Goal: Task Accomplishment & Management: Use online tool/utility

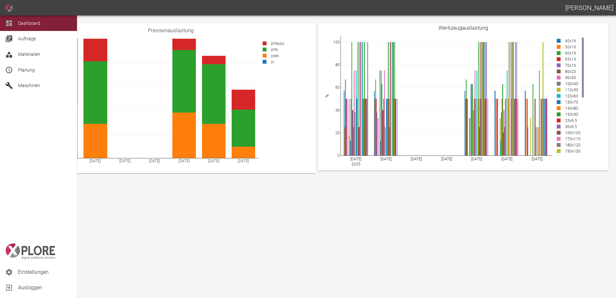
drag, startPoint x: 37, startPoint y: 70, endPoint x: 53, endPoint y: 71, distance: 15.8
click at [38, 70] on span "Planung" at bounding box center [45, 70] width 54 height 8
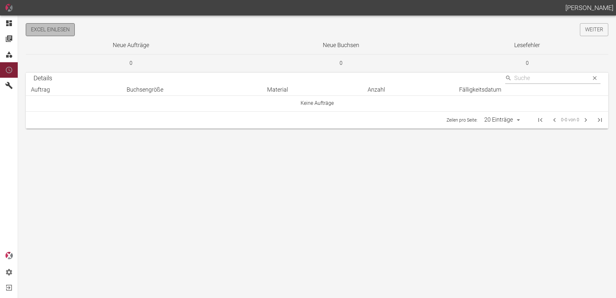
click at [63, 33] on button "Excel einlesen" at bounding box center [50, 29] width 49 height 13
click at [595, 33] on link "Weiter" at bounding box center [594, 29] width 28 height 13
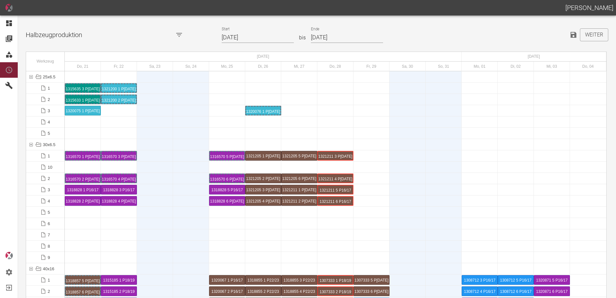
click at [260, 37] on input "21.08.2025" at bounding box center [258, 37] width 72 height 11
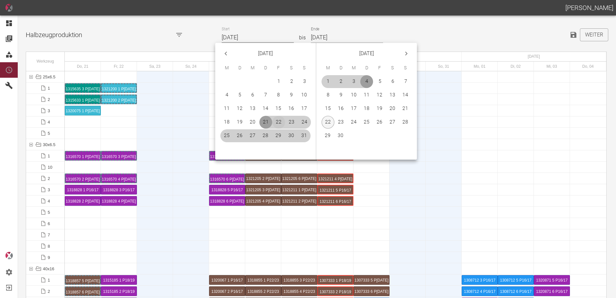
drag, startPoint x: 279, startPoint y: 120, endPoint x: 334, endPoint y: 119, distance: 54.5
click at [280, 120] on button "22" at bounding box center [278, 122] width 13 height 13
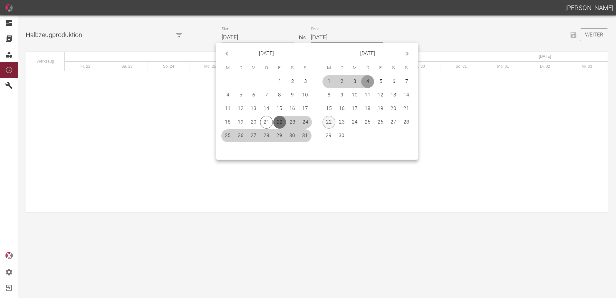
type input "[DATE]"
click at [404, 107] on button "21" at bounding box center [406, 108] width 13 height 13
type input "[DATE]"
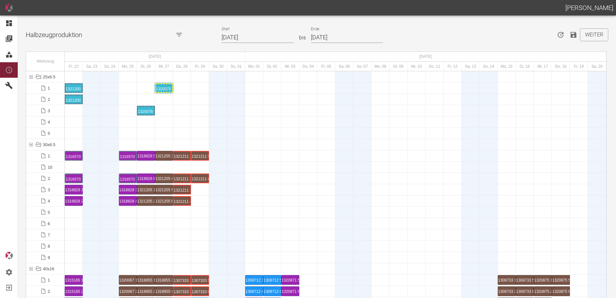
click at [166, 89] on div "1320075 1 P[DATE]" at bounding box center [164, 88] width 16 height 8
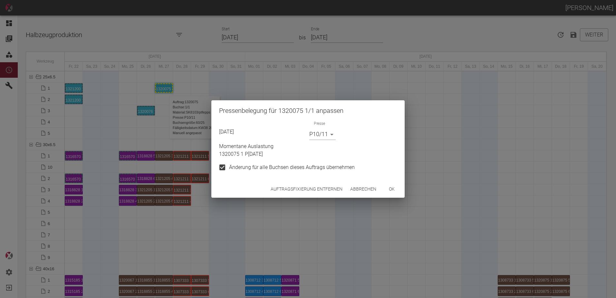
click at [290, 190] on button "Auftragsfixierung entfernen" at bounding box center [306, 189] width 77 height 12
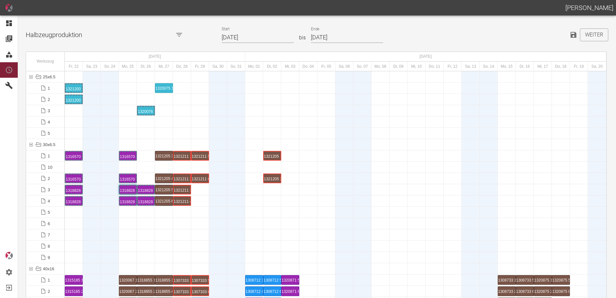
drag, startPoint x: 146, startPoint y: 243, endPoint x: 147, endPoint y: 247, distance: 3.7
click at [147, 247] on div at bounding box center [146, 245] width 18 height 11
click at [158, 236] on div at bounding box center [164, 234] width 18 height 11
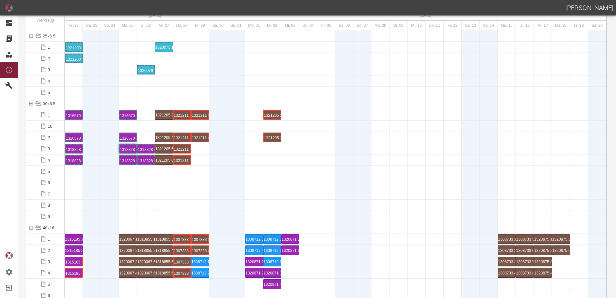
scroll to position [129, 0]
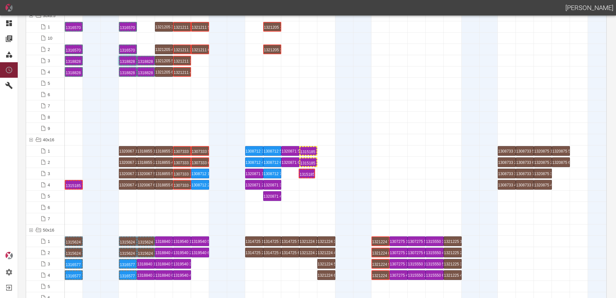
drag, startPoint x: 73, startPoint y: 171, endPoint x: 303, endPoint y: 172, distance: 230.1
click at [305, 175] on div "1315185 3 P[DATE]" at bounding box center [308, 174] width 16 height 8
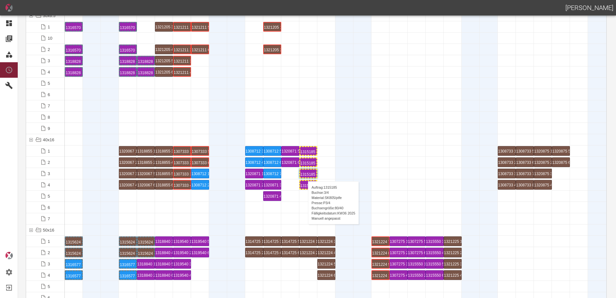
click at [305, 175] on div "1315185 3 P[DATE]" at bounding box center [308, 174] width 16 height 8
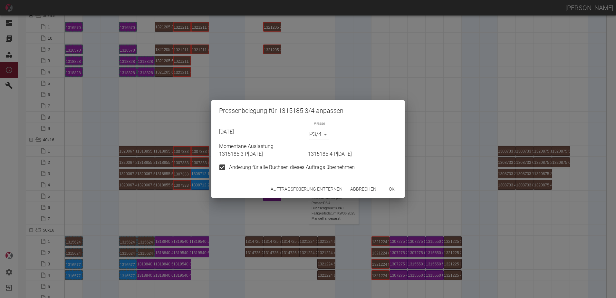
click at [286, 187] on button "Auftragsfixierung entfernen" at bounding box center [306, 189] width 77 height 12
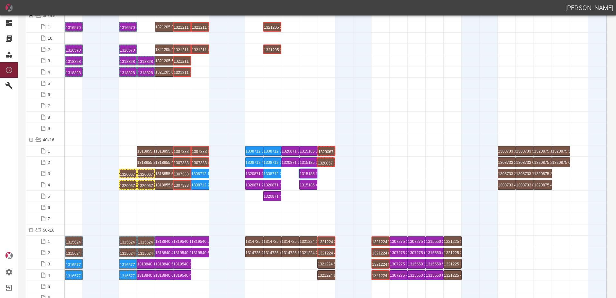
drag, startPoint x: 125, startPoint y: 162, endPoint x: 319, endPoint y: 155, distance: 194.8
drag, startPoint x: 125, startPoint y: 172, endPoint x: 324, endPoint y: 165, distance: 199.3
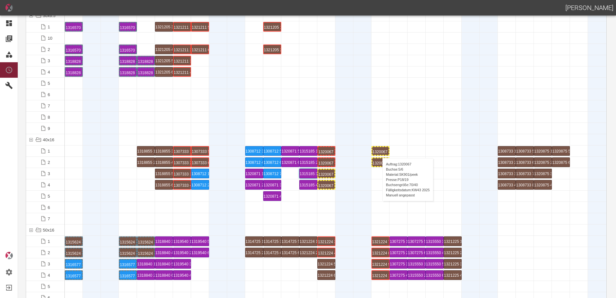
click at [379, 151] on div "1320067 5 P18/19" at bounding box center [381, 151] width 16 height 8
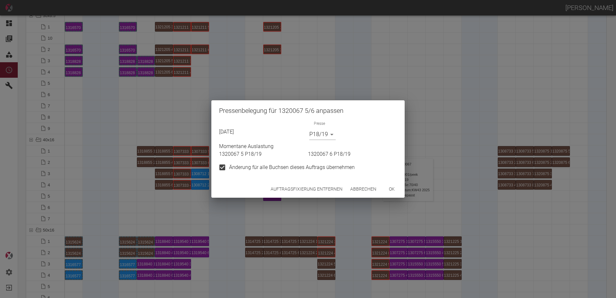
click at [292, 189] on button "Auftragsfixierung entfernen" at bounding box center [306, 189] width 77 height 12
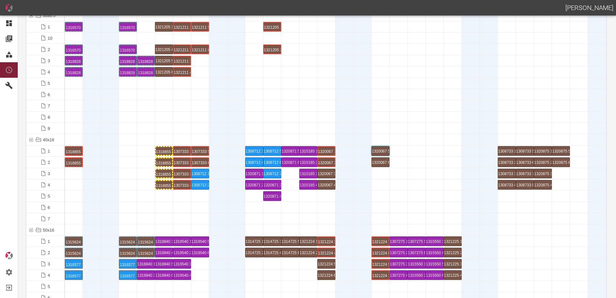
drag, startPoint x: 142, startPoint y: 162, endPoint x: 74, endPoint y: 158, distance: 68.1
drag, startPoint x: 153, startPoint y: 160, endPoint x: 145, endPoint y: 147, distance: 15.4
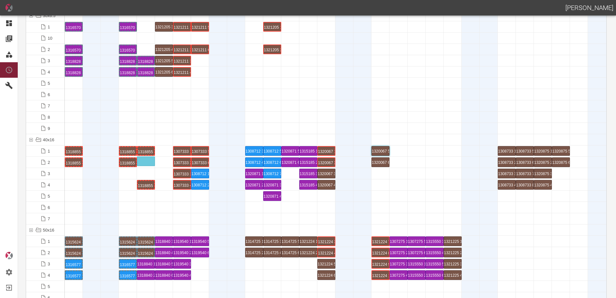
drag, startPoint x: 165, startPoint y: 183, endPoint x: 147, endPoint y: 157, distance: 32.0
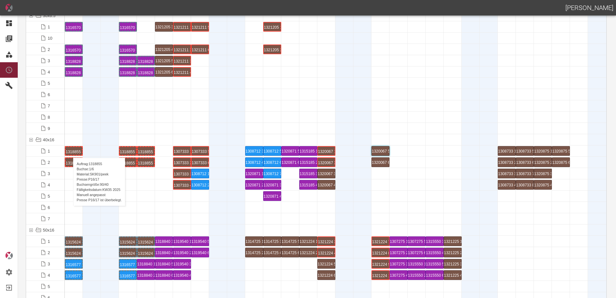
click at [70, 151] on div "1318855 1 P16/17" at bounding box center [74, 151] width 16 height 8
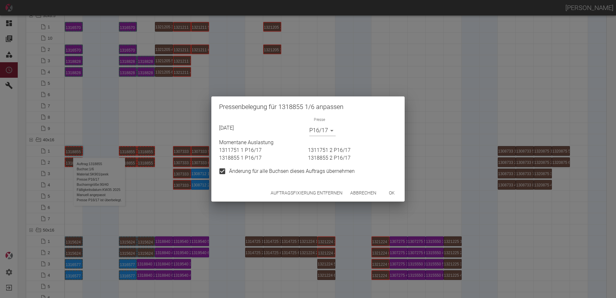
click at [327, 131] on body "[PERSON_NAME] Dashboard Aufträge Materialien Planung Maschinen Einstellungen Au…" at bounding box center [308, 149] width 616 height 298
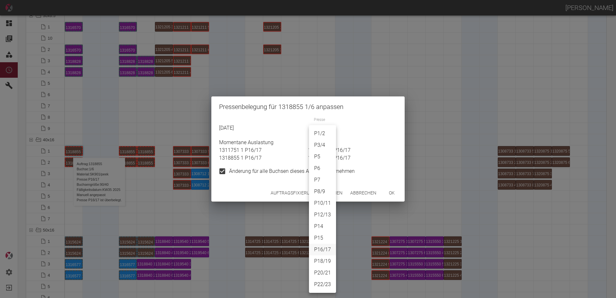
click at [327, 259] on li "P18/19" at bounding box center [322, 261] width 27 height 12
type input "P18/19"
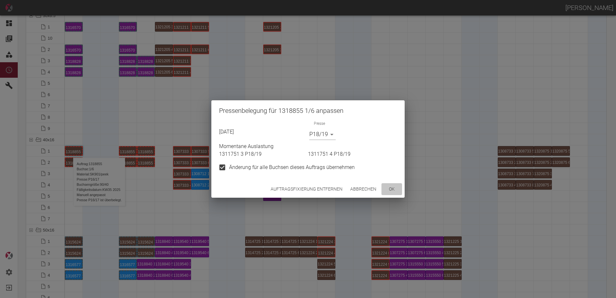
click at [392, 191] on button "ok" at bounding box center [392, 189] width 21 height 12
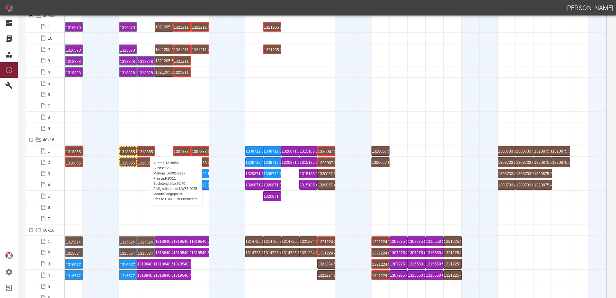
click at [147, 150] on div "1318855 5 P[DATE]" at bounding box center [146, 151] width 16 height 8
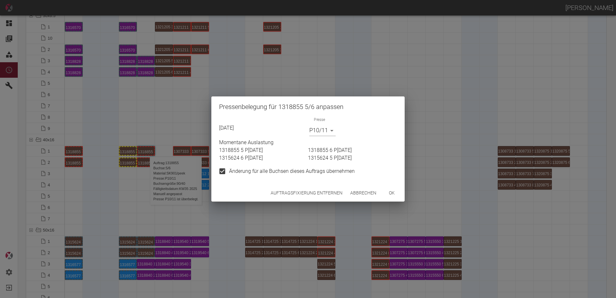
click at [323, 131] on body "[PERSON_NAME] Dashboard Aufträge Materialien Planung Maschinen Einstellungen Au…" at bounding box center [308, 149] width 616 height 298
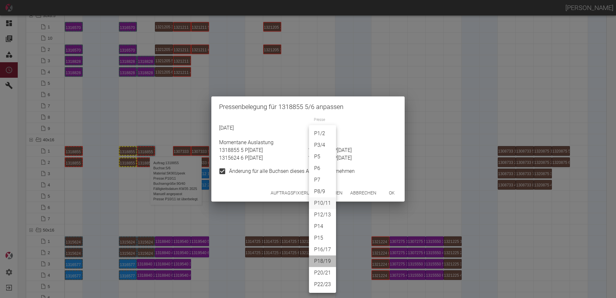
click at [324, 258] on li "P18/19" at bounding box center [322, 261] width 27 height 12
type input "P18/19"
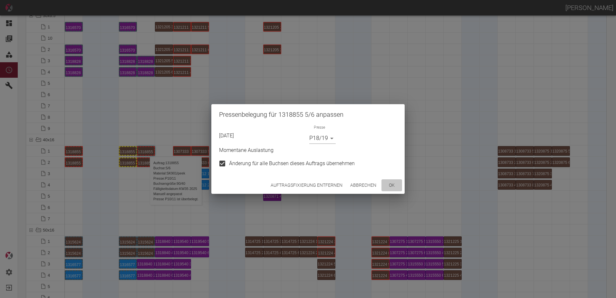
click at [389, 187] on button "ok" at bounding box center [392, 185] width 21 height 12
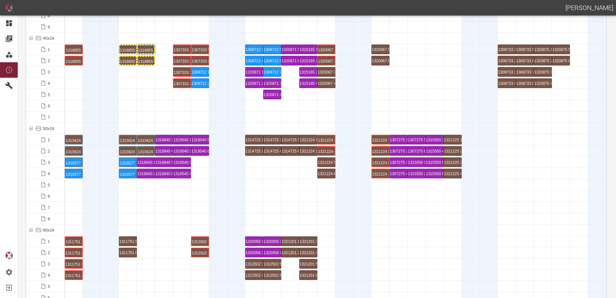
scroll to position [290, 0]
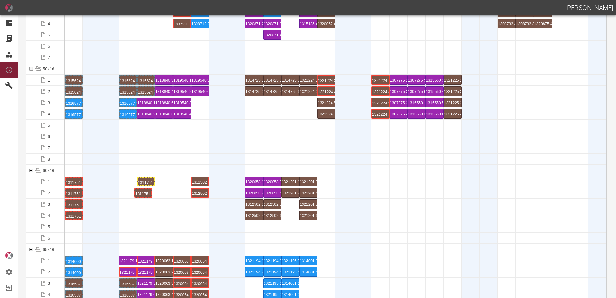
drag, startPoint x: 128, startPoint y: 193, endPoint x: 143, endPoint y: 189, distance: 16.0
drag, startPoint x: 112, startPoint y: 189, endPoint x: 125, endPoint y: 178, distance: 17.3
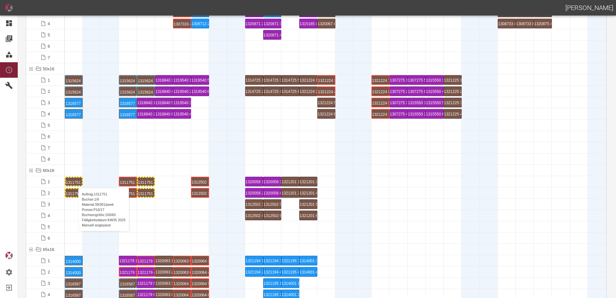
click at [75, 181] on div "1311751 1 P16/17" at bounding box center [74, 182] width 16 height 8
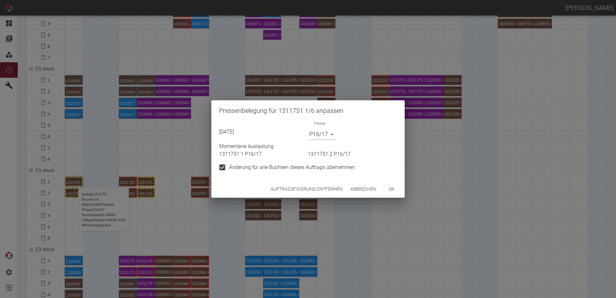
click at [315, 139] on body "[PERSON_NAME] Dashboard Aufträge Materialien Planung Maschinen Einstellungen Au…" at bounding box center [308, 149] width 616 height 298
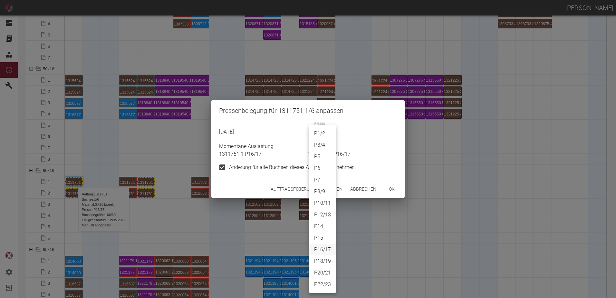
drag, startPoint x: 321, startPoint y: 143, endPoint x: 324, endPoint y: 150, distance: 6.9
click at [321, 144] on li "P3/4" at bounding box center [322, 145] width 27 height 12
type input "P3/4"
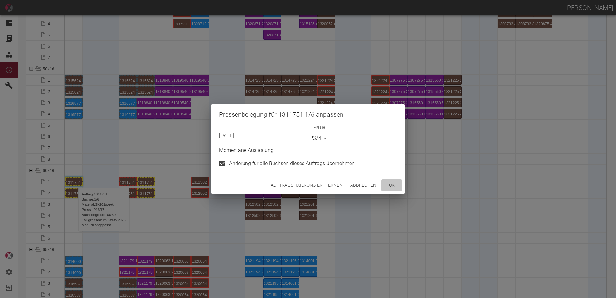
click at [393, 184] on button "ok" at bounding box center [392, 185] width 21 height 12
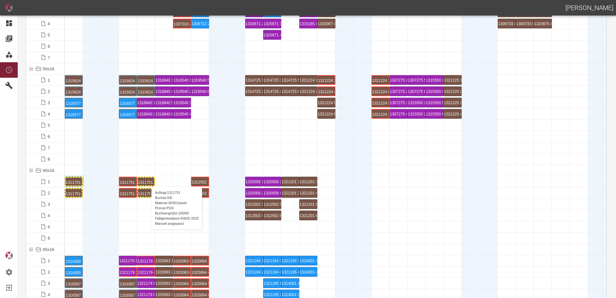
click at [148, 180] on div "1311751 5 P[DATE]" at bounding box center [146, 182] width 16 height 8
click at [128, 182] on div "1311751 3 P18/19" at bounding box center [128, 182] width 16 height 8
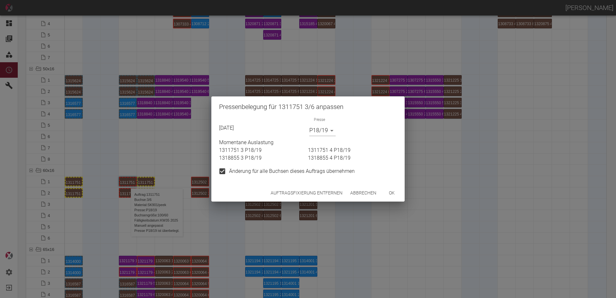
click at [319, 130] on body "[PERSON_NAME] Dashboard Aufträge Materialien Planung Maschinen Einstellungen Au…" at bounding box center [308, 149] width 616 height 298
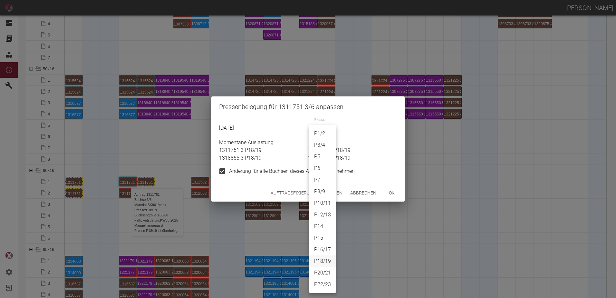
click at [321, 142] on li "P3/4" at bounding box center [322, 145] width 27 height 12
type input "P3/4"
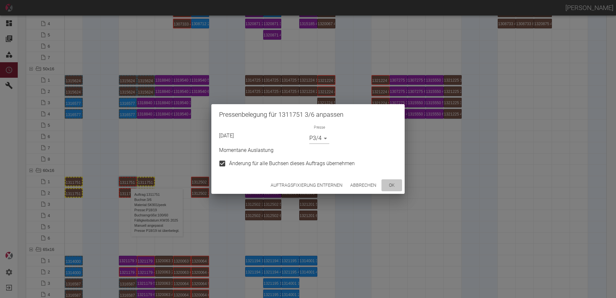
click at [389, 183] on button "ok" at bounding box center [392, 185] width 21 height 12
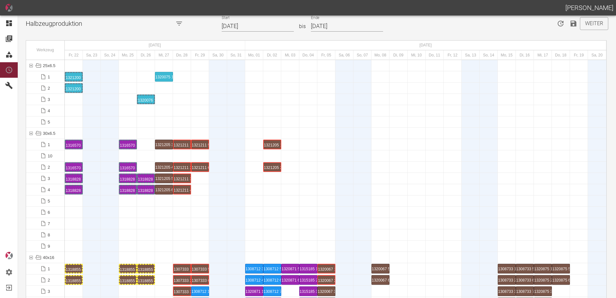
scroll to position [0, 0]
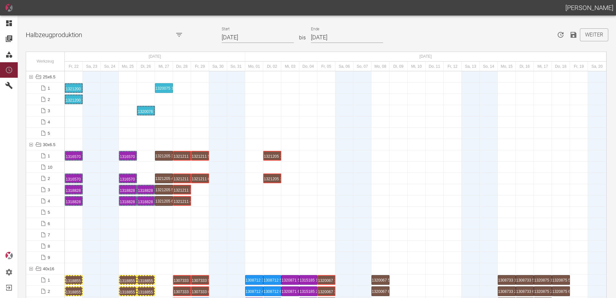
click at [573, 34] on icon "Speichern" at bounding box center [574, 35] width 6 height 6
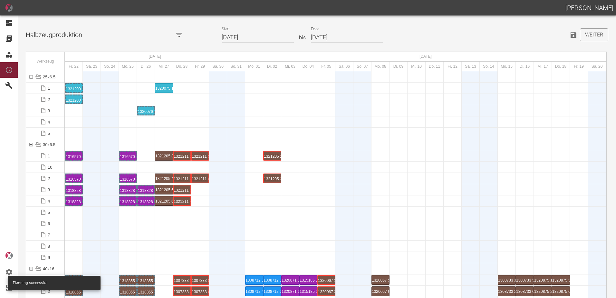
click at [141, 228] on div at bounding box center [336, 223] width 542 height 11
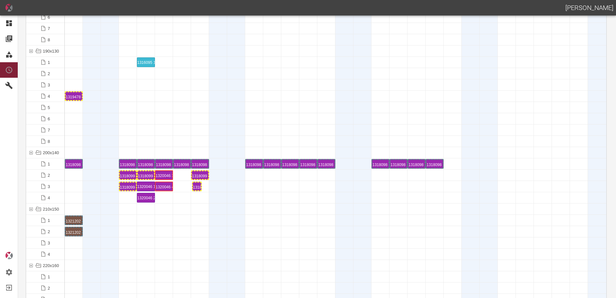
drag, startPoint x: 73, startPoint y: 186, endPoint x: 193, endPoint y: 180, distance: 119.4
drag, startPoint x: 127, startPoint y: 173, endPoint x: 283, endPoint y: 171, distance: 155.7
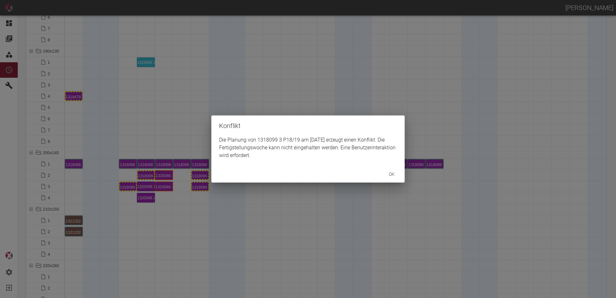
click at [126, 185] on div "Konflikt Die Planung von 1318099 3 P18/19 am 3.9.2025 erzeugt einen Konflikt. D…" at bounding box center [308, 149] width 616 height 298
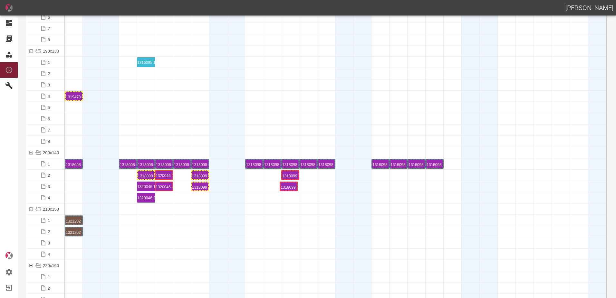
drag, startPoint x: 134, startPoint y: 185, endPoint x: 288, endPoint y: 180, distance: 153.8
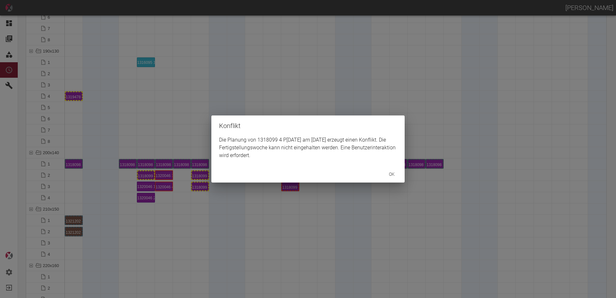
click at [284, 196] on div "Konflikt Die Planung von 1318099 4 P8/9 am 3.9.2025 erzeugt einen Konflikt. Die…" at bounding box center [308, 149] width 616 height 298
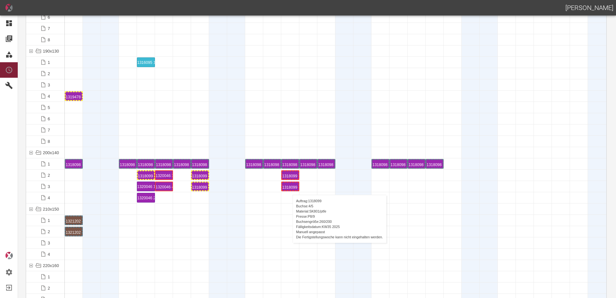
click at [289, 188] on div "1318099 4 P[DATE]" at bounding box center [290, 186] width 16 height 8
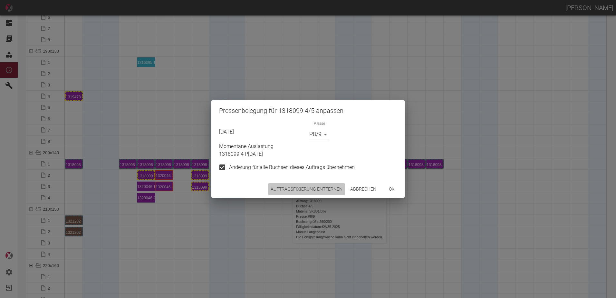
click at [286, 192] on button "Auftragsfixierung entfernen" at bounding box center [306, 189] width 77 height 12
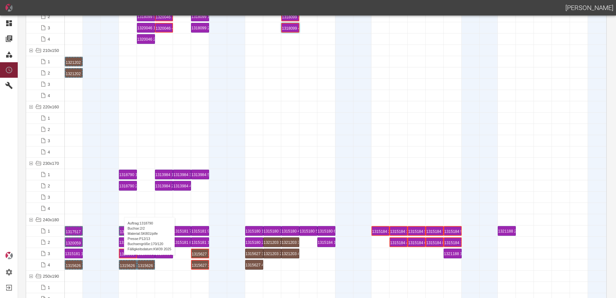
scroll to position [1934, 0]
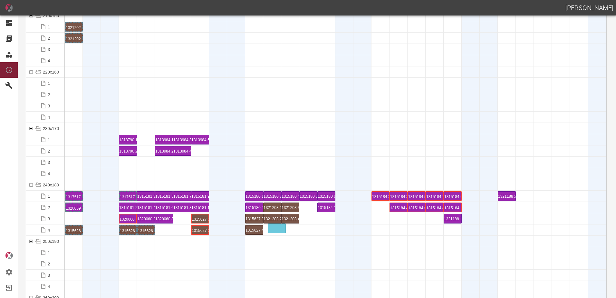
drag, startPoint x: 74, startPoint y: 219, endPoint x: 273, endPoint y: 225, distance: 198.3
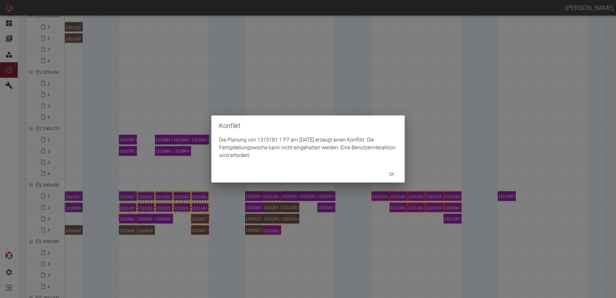
click at [141, 247] on div "Konflikt Die Planung von 1315181 1 P7 am 2.9.2025 erzeugt einen Konflikt. Die F…" at bounding box center [308, 149] width 616 height 298
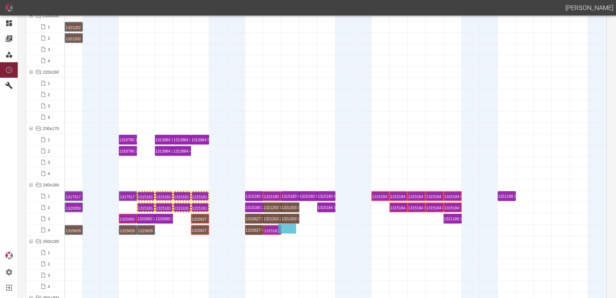
drag, startPoint x: 126, startPoint y: 208, endPoint x: 287, endPoint y: 224, distance: 162.6
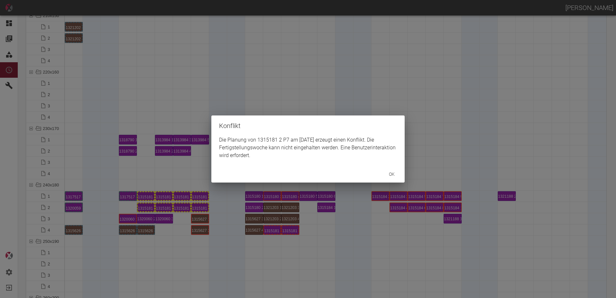
drag, startPoint x: 286, startPoint y: 245, endPoint x: 289, endPoint y: 234, distance: 11.5
click at [286, 244] on div "Konflikt Die Planung von 1315181 2 P7 am 3.9.2025 erzeugt einen Konflikt. Die F…" at bounding box center [308, 149] width 616 height 298
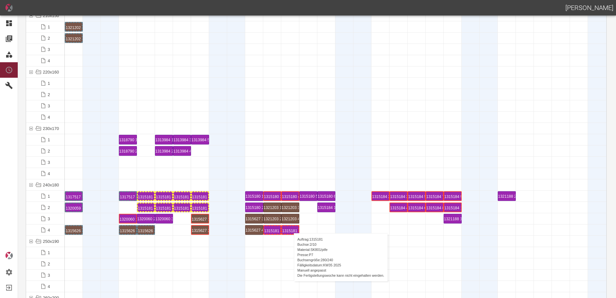
click at [291, 227] on div "1315181 2 P7" at bounding box center [290, 230] width 16 height 8
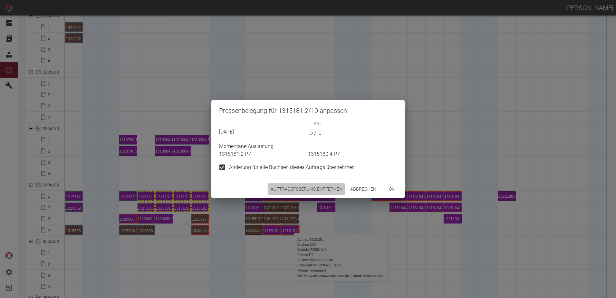
click at [295, 192] on button "Auftragsfixierung entfernen" at bounding box center [306, 189] width 77 height 12
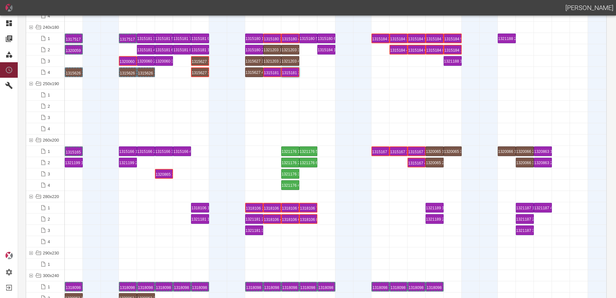
scroll to position [2095, 0]
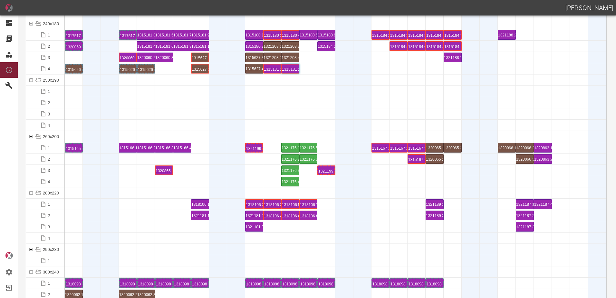
click at [273, 147] on div at bounding box center [272, 147] width 18 height 11
click at [326, 169] on div "1321199 2 P14" at bounding box center [326, 170] width 16 height 8
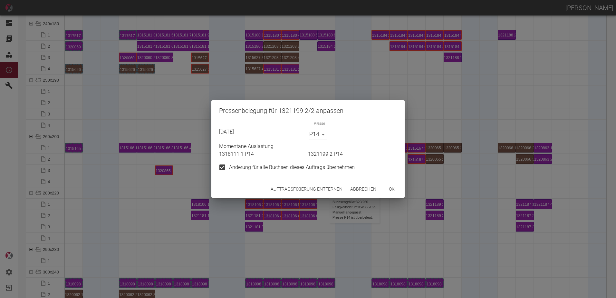
click at [317, 188] on button "Auftragsfixierung entfernen" at bounding box center [306, 189] width 77 height 12
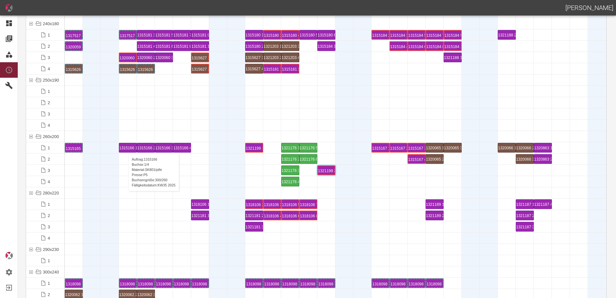
click at [125, 147] on div "1315166 1 P5" at bounding box center [127, 147] width 17 height 9
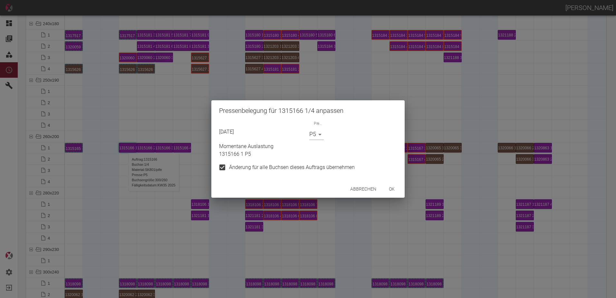
click at [390, 186] on button "ok" at bounding box center [392, 189] width 21 height 12
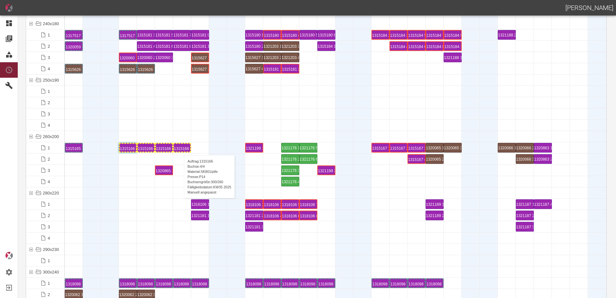
click at [181, 149] on div "1315166 4 P14" at bounding box center [182, 148] width 16 height 8
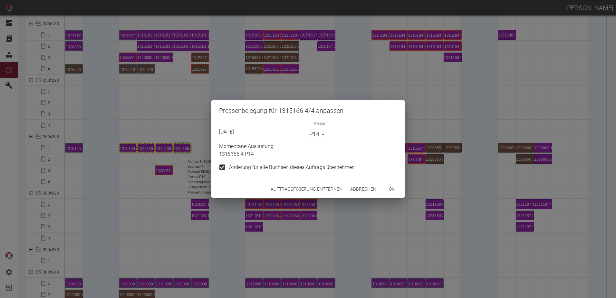
click at [315, 138] on body "[PERSON_NAME] Dashboard Aufträge Materialien Planung Maschinen Einstellungen Au…" at bounding box center [308, 149] width 616 height 298
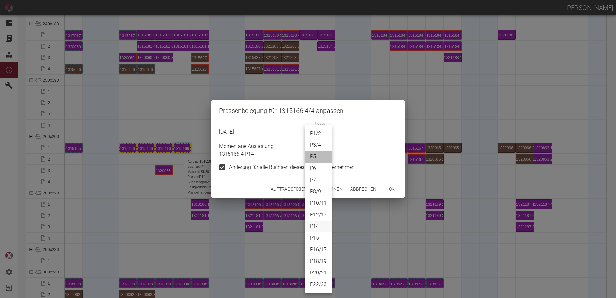
click at [315, 153] on li "P5" at bounding box center [318, 157] width 27 height 12
type input "P5"
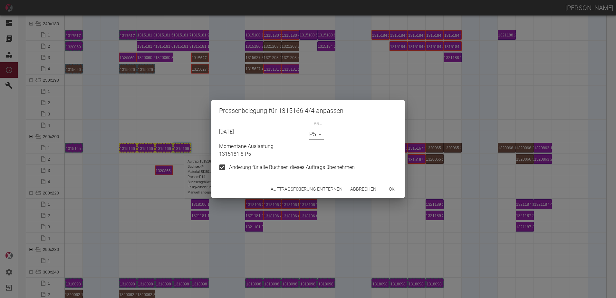
click at [388, 193] on button "ok" at bounding box center [392, 189] width 21 height 12
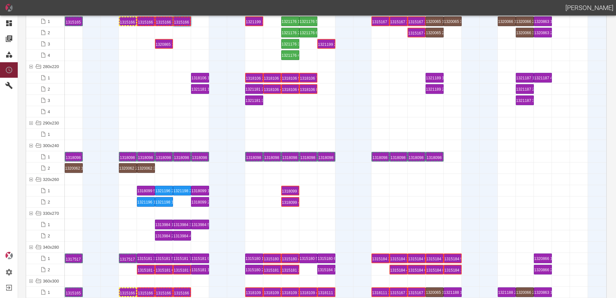
scroll to position [2224, 0]
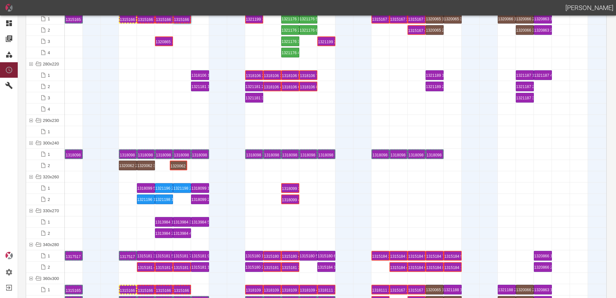
drag, startPoint x: 71, startPoint y: 164, endPoint x: 176, endPoint y: 160, distance: 105.1
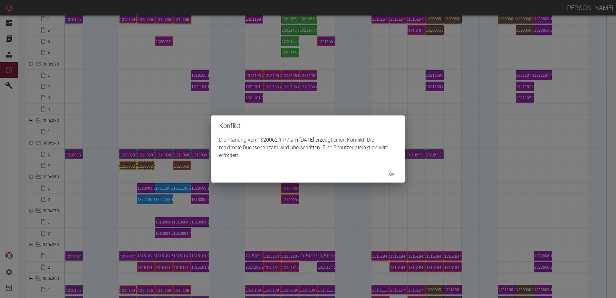
drag, startPoint x: 166, startPoint y: 174, endPoint x: 154, endPoint y: 172, distance: 12.4
click at [156, 173] on div "Konflikt Die Planung von 1320062 1 P7 am 28.8.2025 erzeugt einen Konflikt. Die …" at bounding box center [308, 149] width 616 height 298
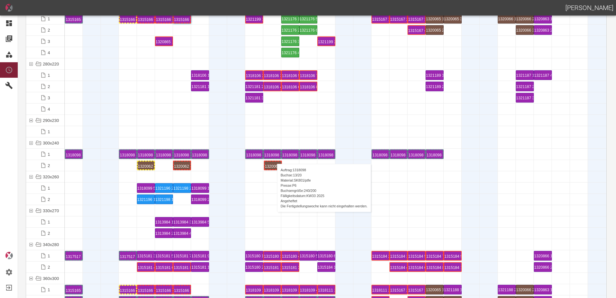
drag, startPoint x: 129, startPoint y: 165, endPoint x: 274, endPoint y: 157, distance: 145.2
click at [152, 176] on div at bounding box center [336, 176] width 542 height 11
drag, startPoint x: 143, startPoint y: 167, endPoint x: 290, endPoint y: 156, distance: 146.7
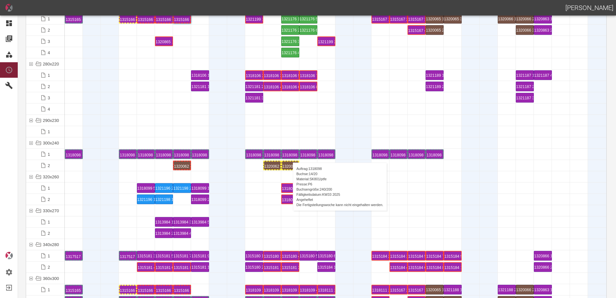
drag, startPoint x: 290, startPoint y: 156, endPoint x: 255, endPoint y: 175, distance: 39.9
click at [252, 175] on div at bounding box center [254, 176] width 18 height 11
click at [291, 165] on div "1320062 3 P7" at bounding box center [290, 165] width 16 height 8
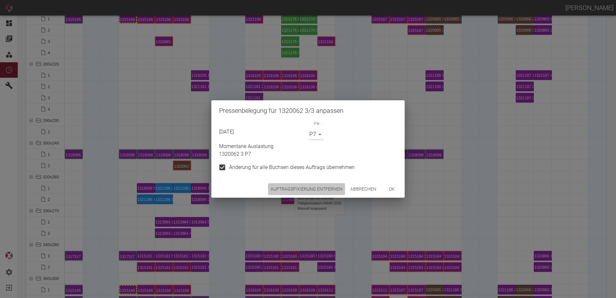
click at [323, 185] on button "Auftragsfixierung entfernen" at bounding box center [306, 189] width 77 height 12
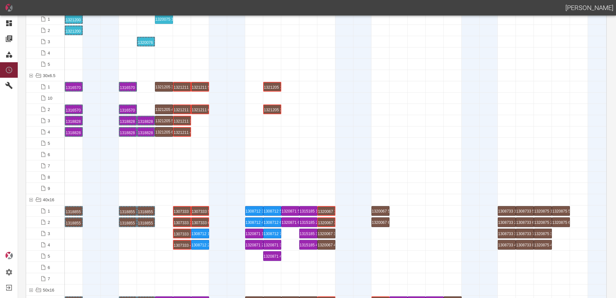
scroll to position [0, 0]
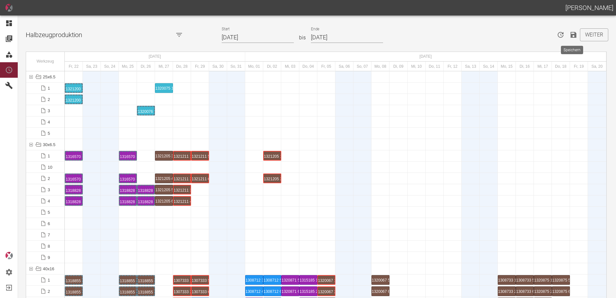
click at [570, 34] on icon "Speichern" at bounding box center [574, 35] width 8 height 8
drag, startPoint x: 174, startPoint y: 237, endPoint x: 172, endPoint y: 234, distance: 4.1
click at [173, 235] on div at bounding box center [182, 234] width 18 height 11
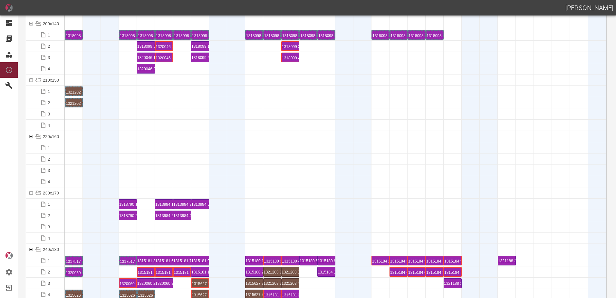
scroll to position [1934, 0]
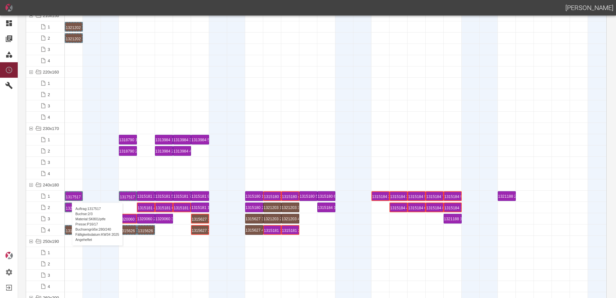
click at [69, 196] on div "1317517 2 P16/17" at bounding box center [74, 196] width 16 height 8
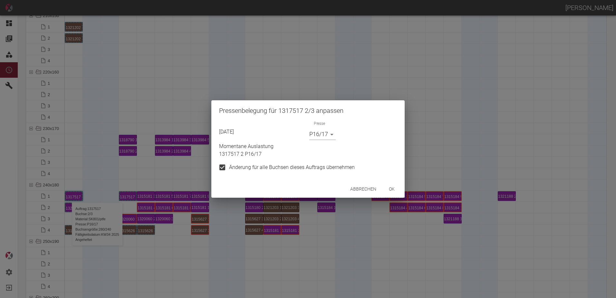
click at [315, 134] on body "[PERSON_NAME] Dashboard Aufträge Materialien Planung Maschinen Einstellungen Au…" at bounding box center [308, 149] width 616 height 298
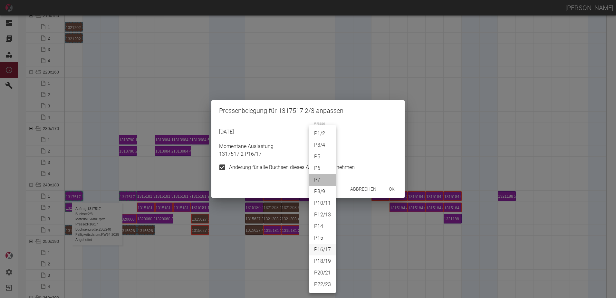
click at [316, 178] on li "P7" at bounding box center [322, 180] width 27 height 12
type input "P7"
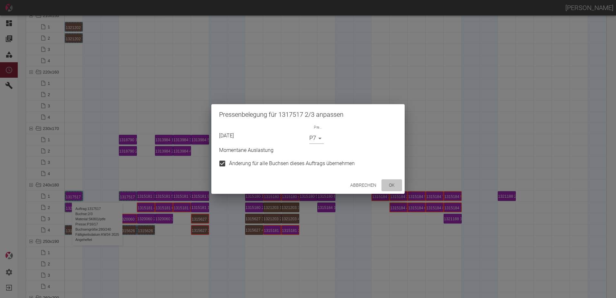
click at [385, 184] on button "ok" at bounding box center [392, 185] width 21 height 12
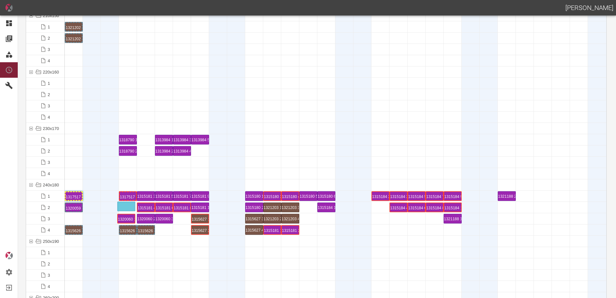
drag, startPoint x: 132, startPoint y: 220, endPoint x: 130, endPoint y: 203, distance: 17.0
drag, startPoint x: 143, startPoint y: 206, endPoint x: 305, endPoint y: 215, distance: 162.7
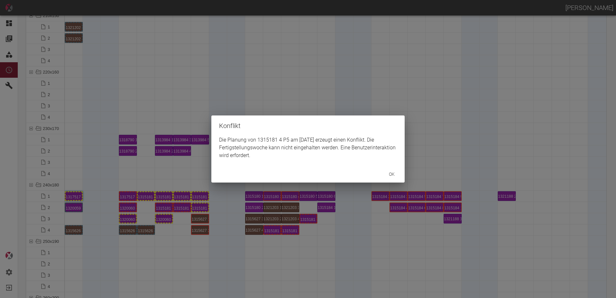
drag, startPoint x: 178, startPoint y: 233, endPoint x: 172, endPoint y: 225, distance: 9.9
click at [177, 231] on div "Konflikt Die Planung von 1315181 4 P5 am 4.9.2025 erzeugt einen Konflikt. Die F…" at bounding box center [308, 149] width 616 height 298
drag, startPoint x: 306, startPoint y: 224, endPoint x: 313, endPoint y: 243, distance: 20.4
click at [302, 248] on div "Konflikt Die Planung von 1315181 6 P5 am 6.9.2025 erzeugt einen Konflikt. Die F…" at bounding box center [308, 149] width 616 height 298
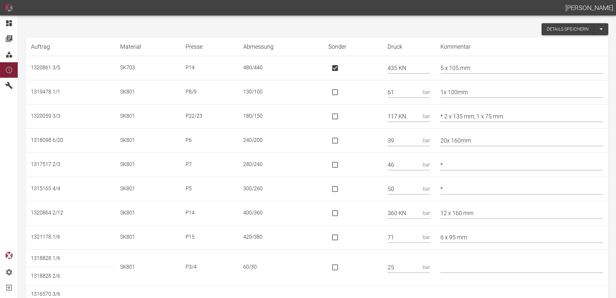
scroll to position [344, 0]
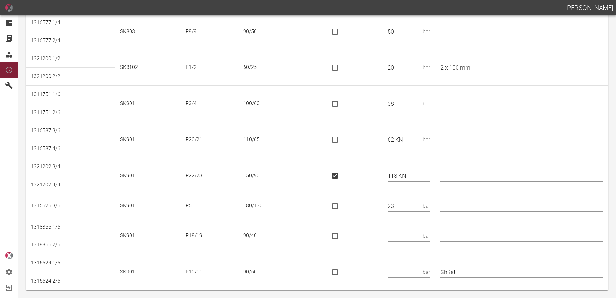
click at [408, 236] on input "text" at bounding box center [404, 235] width 33 height 11
type input "38"
click at [413, 268] on input "text" at bounding box center [404, 271] width 33 height 11
type input "33"
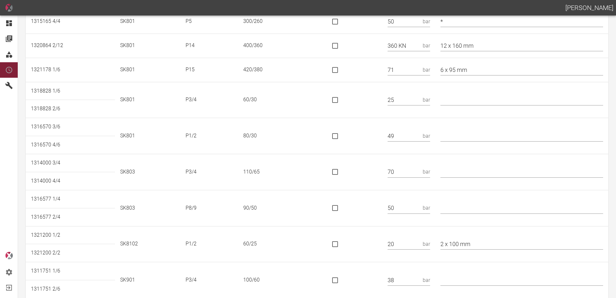
scroll to position [118, 0]
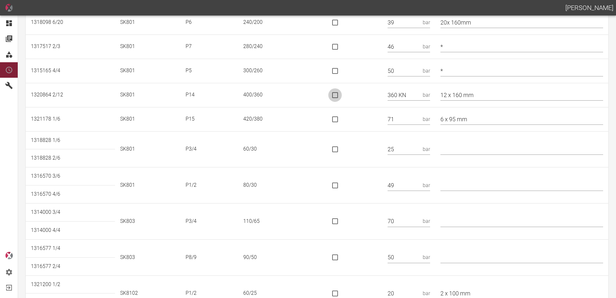
click at [341, 94] on input "is socket special" at bounding box center [335, 95] width 14 height 14
checkbox input "true"
drag, startPoint x: 414, startPoint y: 121, endPoint x: 384, endPoint y: 124, distance: 30.4
click at [384, 124] on tr "1321178 1/6 SK801 P15 420/380 71 bar 6 x 95 mm" at bounding box center [317, 119] width 583 height 24
type input "377 KN"
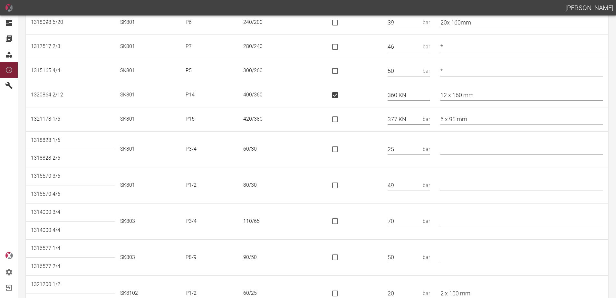
click at [341, 121] on input "is socket special" at bounding box center [335, 119] width 14 height 14
checkbox input "true"
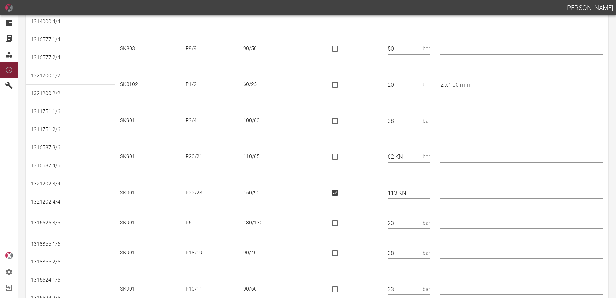
scroll to position [344, 0]
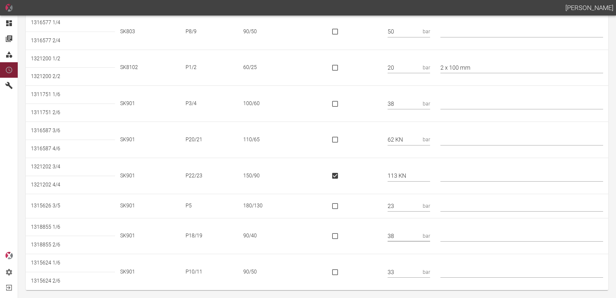
drag, startPoint x: 409, startPoint y: 232, endPoint x: 381, endPoint y: 234, distance: 28.8
click at [381, 234] on tr "1318855 1/6 SK901 P18/19 90/40 38 bar" at bounding box center [317, 227] width 583 height 18
type input "51 KN"
click at [342, 234] on input "is socket special" at bounding box center [335, 236] width 14 height 14
checkbox input "true"
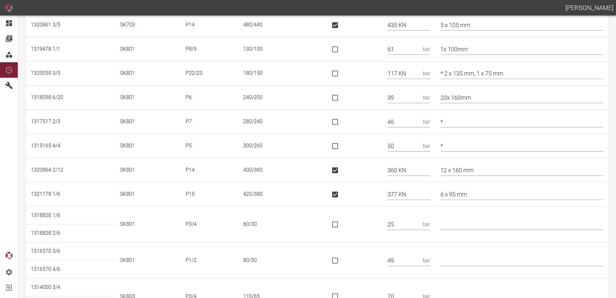
scroll to position [0, 0]
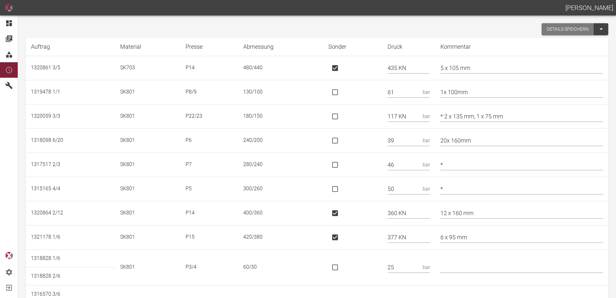
click at [564, 32] on button "Details speichern" at bounding box center [568, 29] width 53 height 12
